Goal: Find specific page/section: Find specific page/section

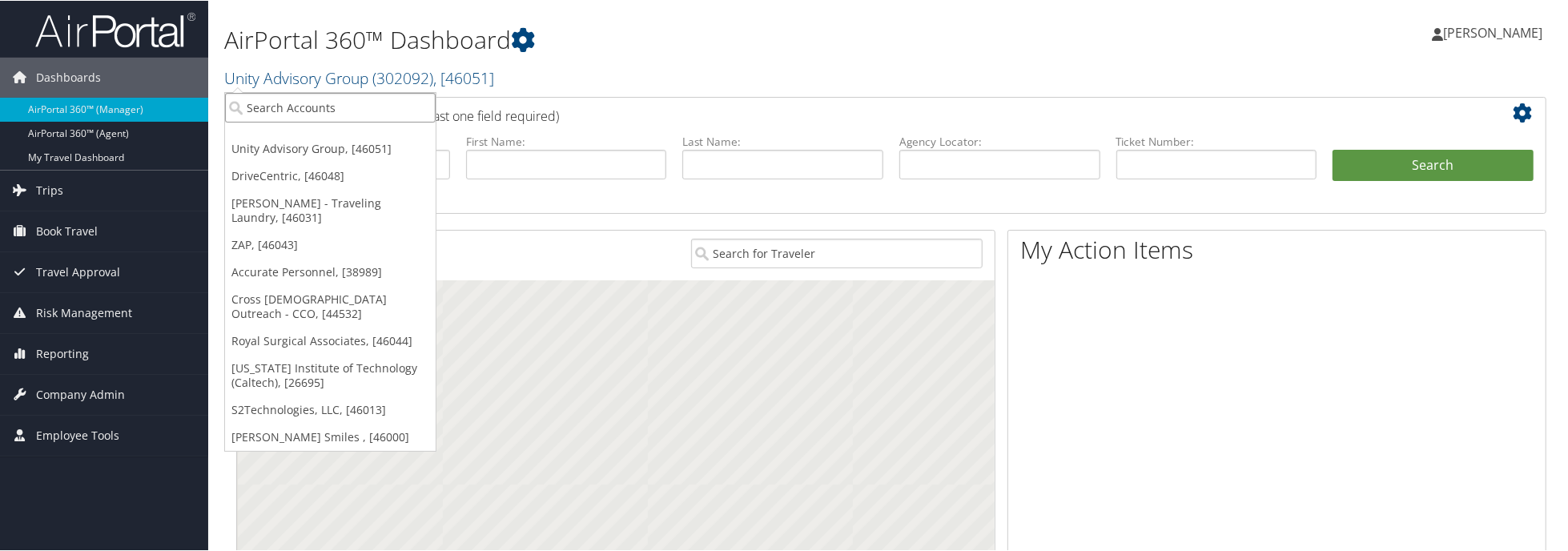
click at [319, 106] on input "search" at bounding box center [330, 107] width 211 height 30
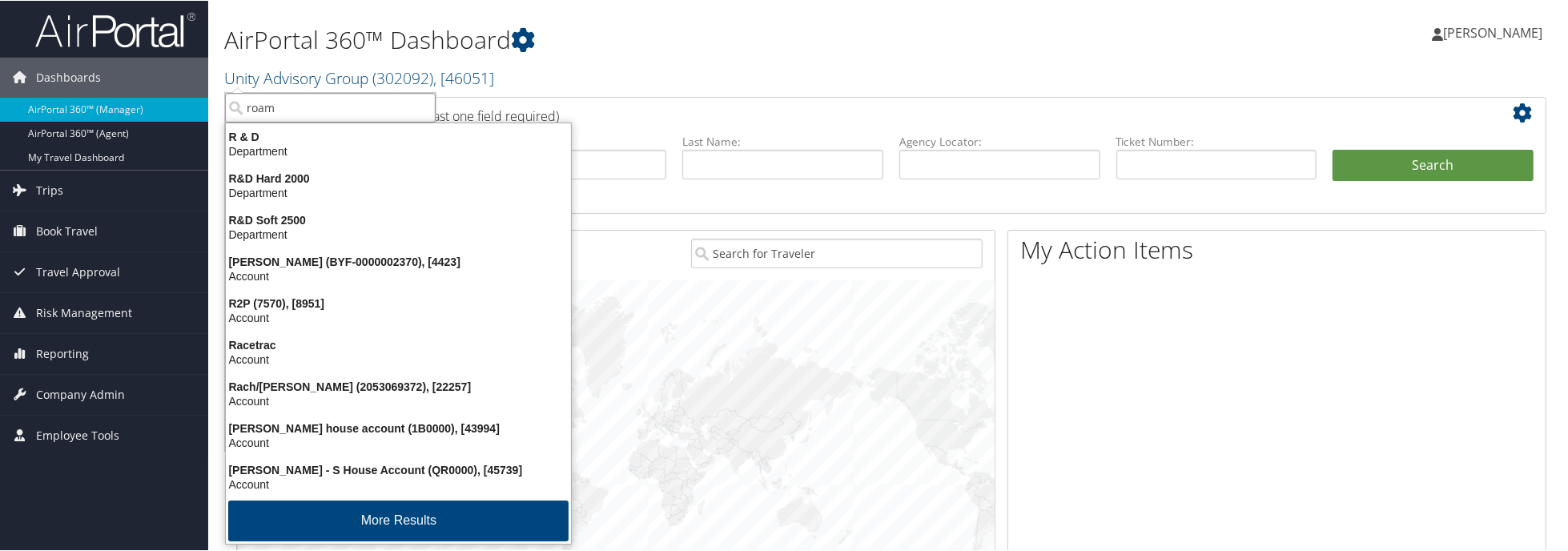
type input "roame"
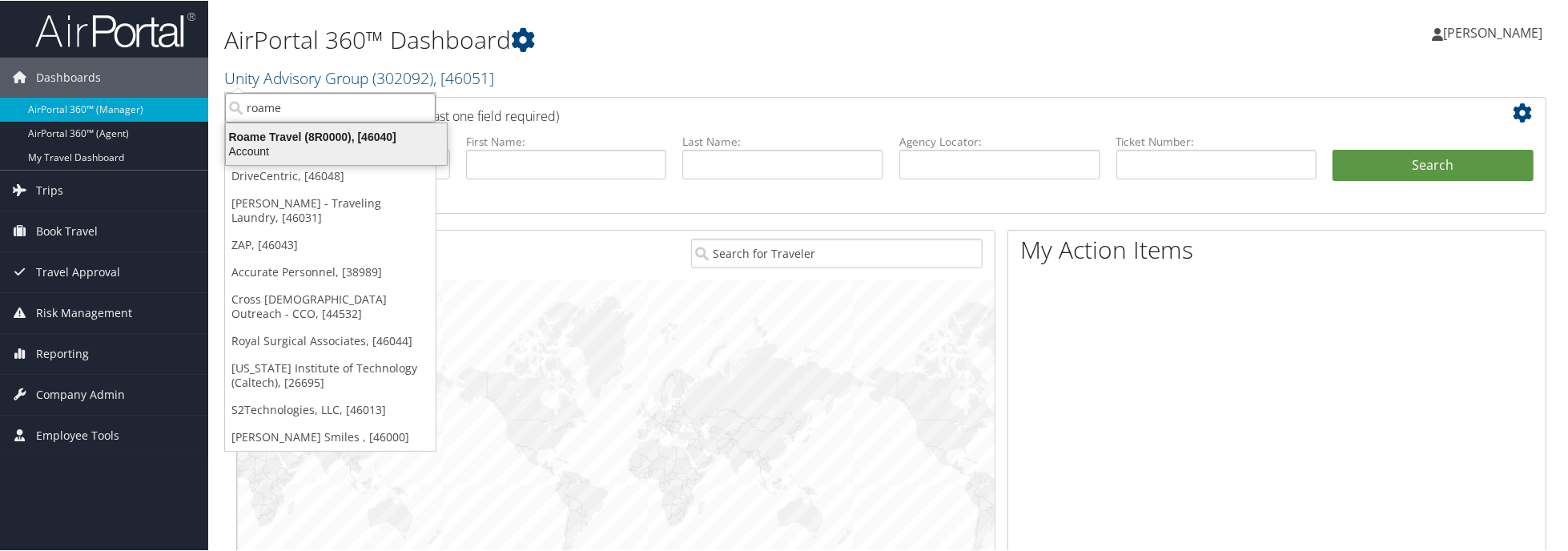
click at [324, 133] on div "Roame Travel (8R0000), [46040]" at bounding box center [336, 136] width 240 height 15
